Goal: Task Accomplishment & Management: Manage account settings

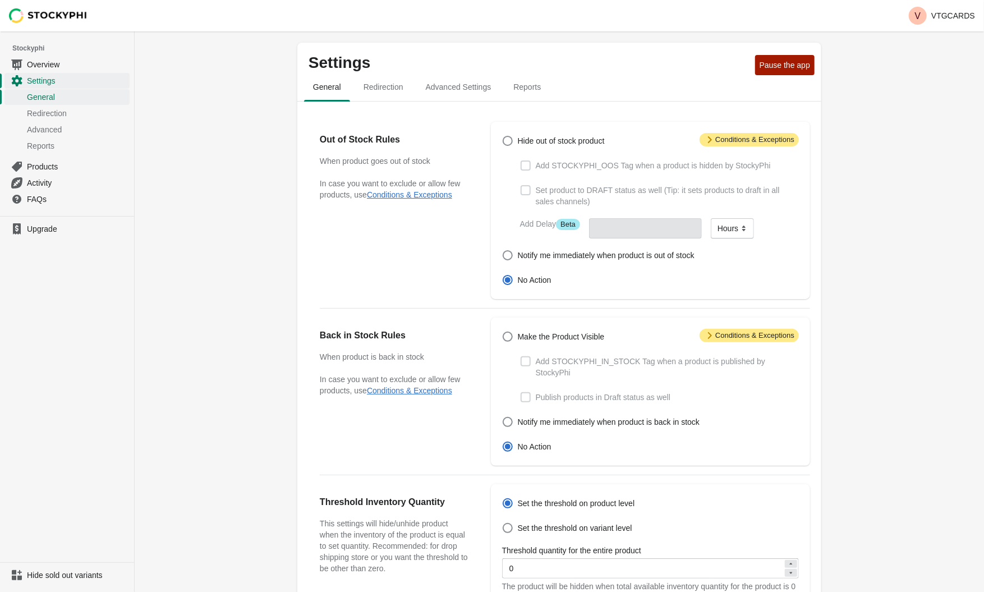
click at [577, 141] on span "Hide out of stock product" at bounding box center [561, 140] width 87 height 11
click at [503, 136] on input "Hide out of stock product" at bounding box center [503, 136] width 1 height 1
radio input "true"
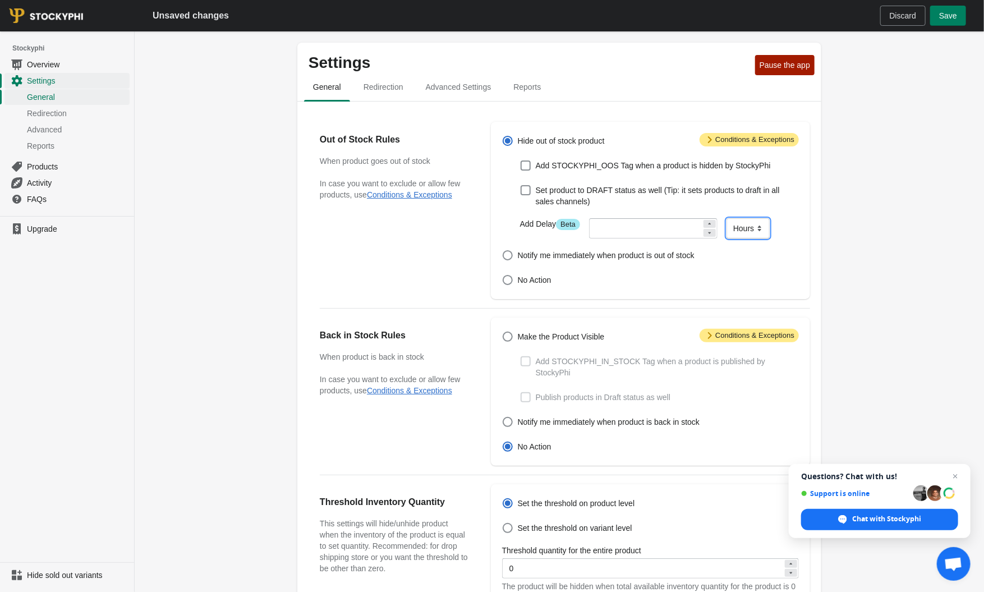
click at [740, 232] on select "Minutes Hours Days" at bounding box center [748, 228] width 43 height 20
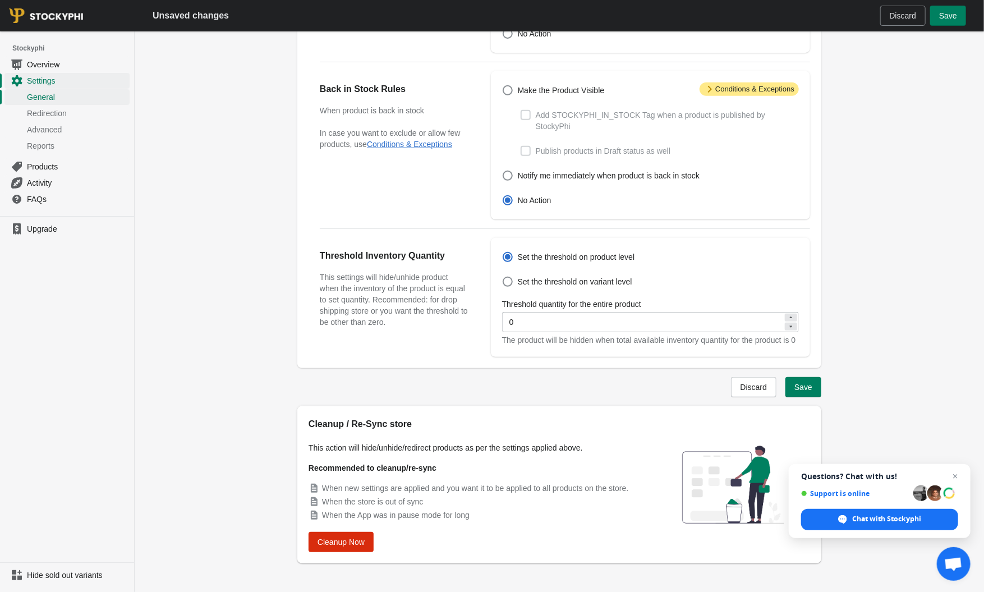
scroll to position [267, 0]
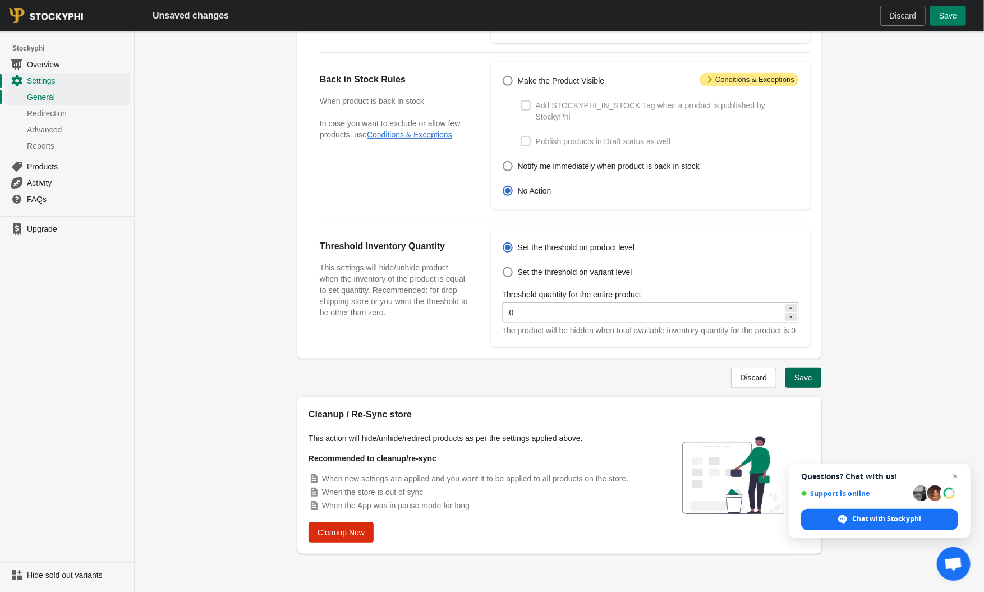
click at [812, 378] on span "Save" at bounding box center [803, 377] width 18 height 9
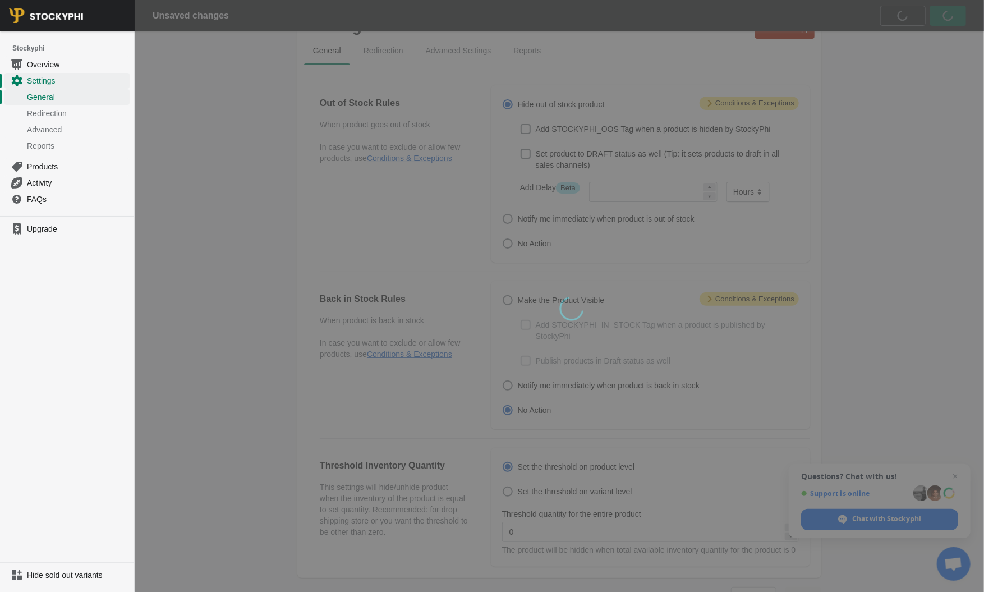
scroll to position [0, 0]
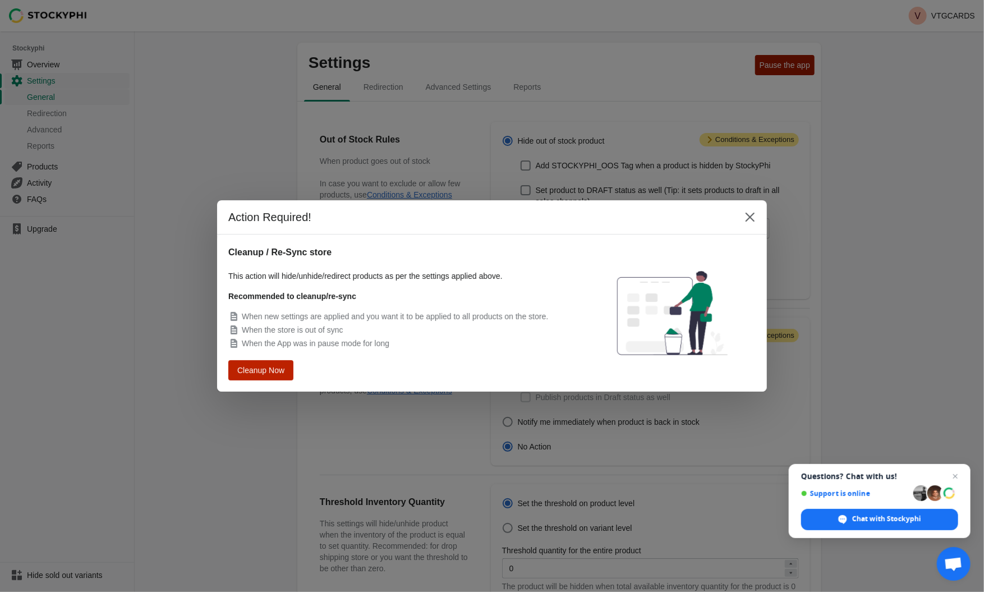
click at [282, 373] on span "Cleanup Now" at bounding box center [261, 370] width 43 height 8
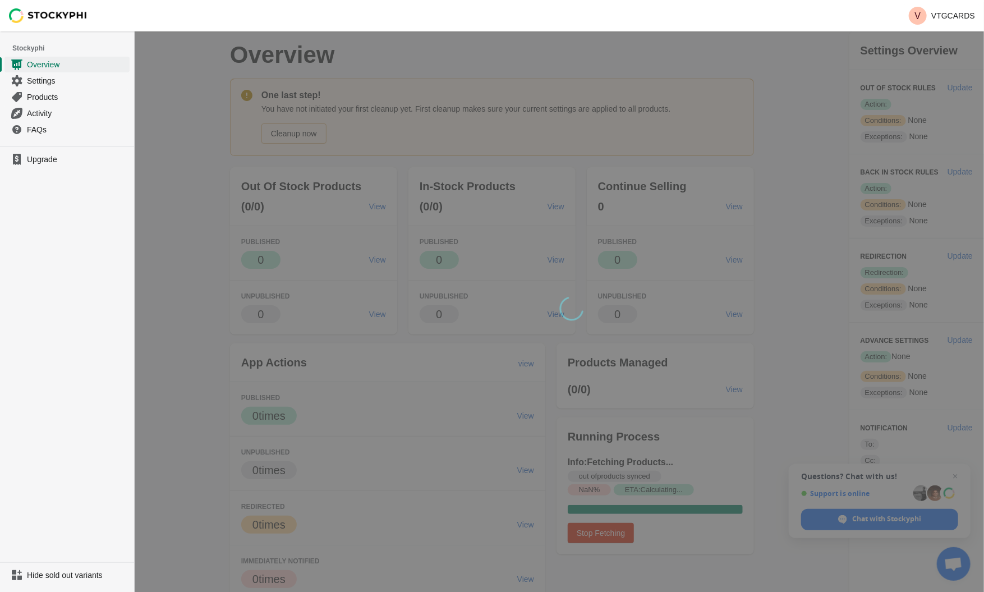
click at [862, 232] on div "wait, its loading..." at bounding box center [559, 315] width 849 height 568
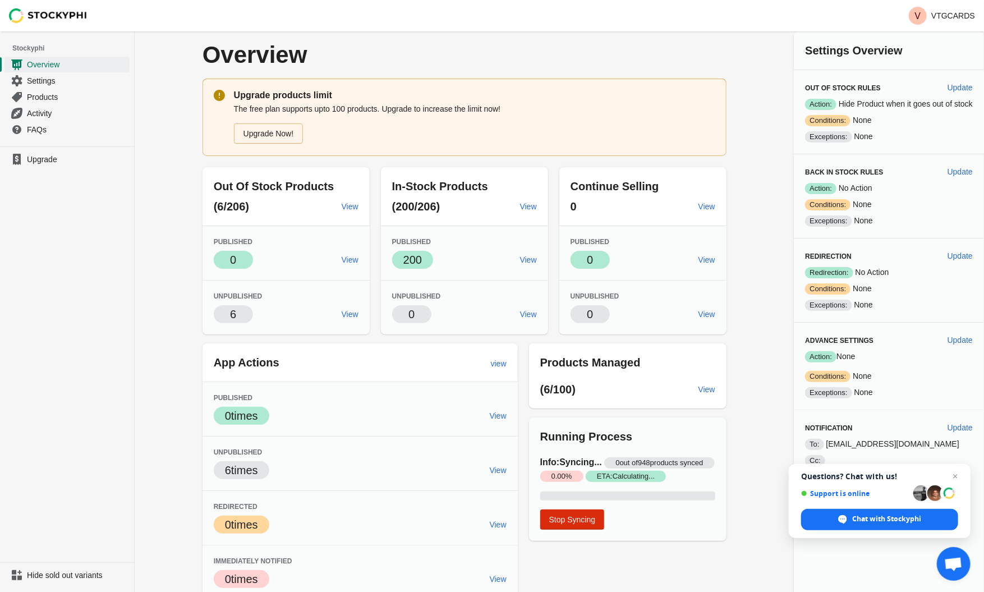
click at [748, 219] on div "Overview Upgrade products limit The free plan supports upto 100 products. Upgra…" at bounding box center [559, 315] width 849 height 568
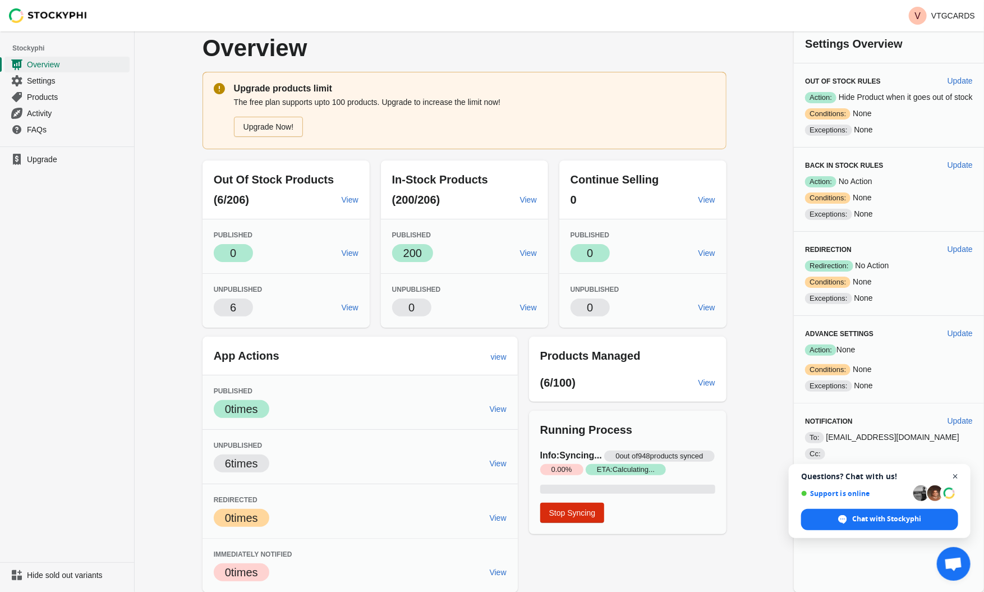
click at [956, 476] on span "Open chat" at bounding box center [956, 477] width 14 height 14
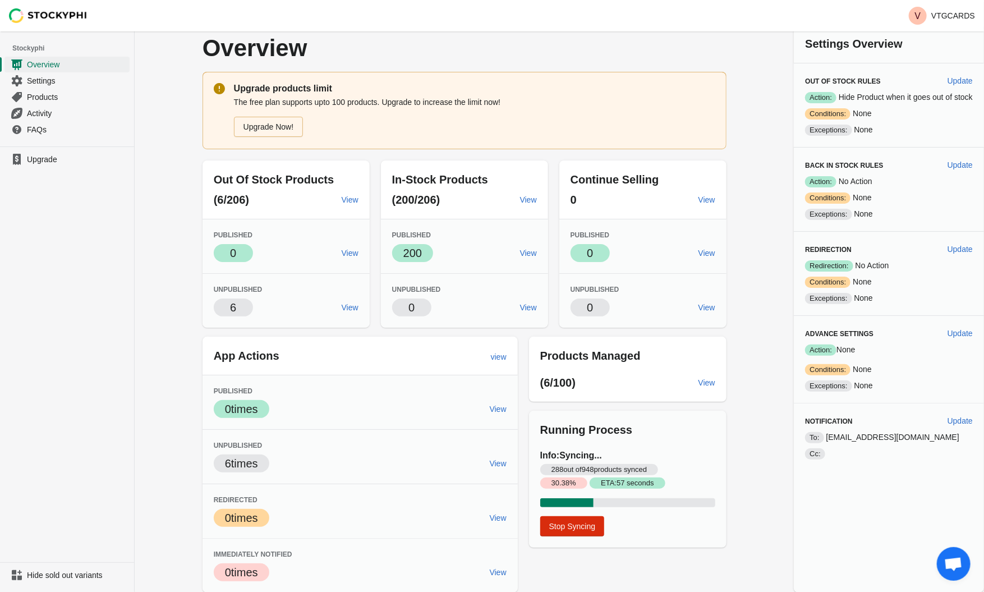
click at [738, 352] on div "Overview Upgrade products limit The free plan supports upto 100 products. Upgra…" at bounding box center [465, 309] width 560 height 568
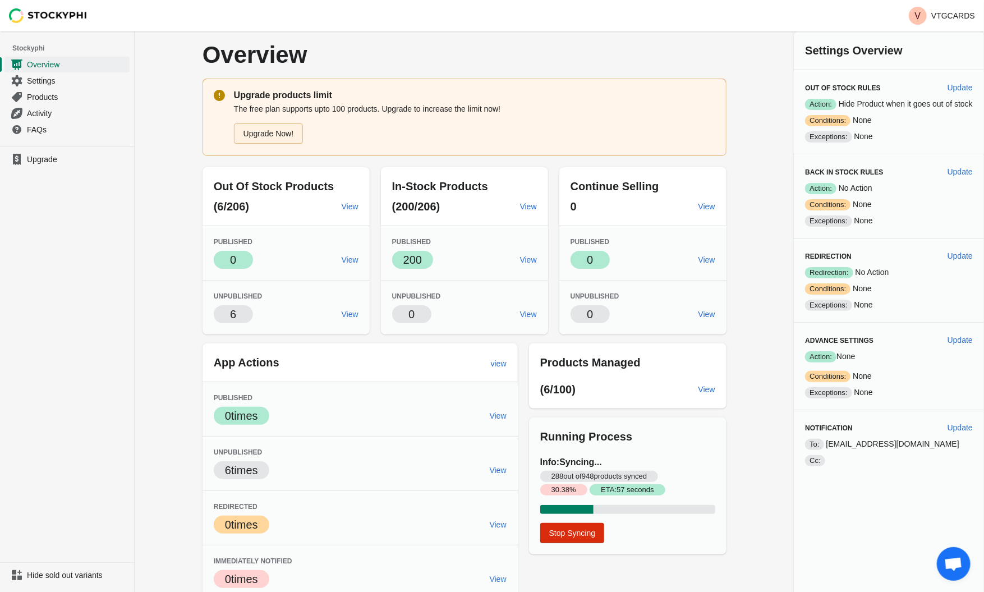
click at [259, 138] on link "Upgrade Now!" at bounding box center [269, 133] width 70 height 20
